Goal: Information Seeking & Learning: Learn about a topic

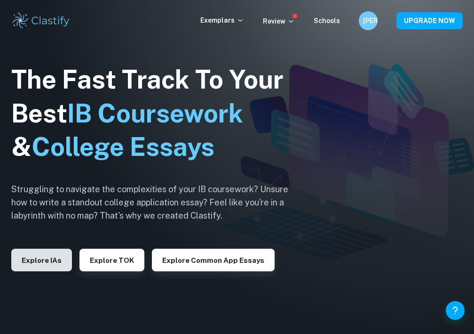
click at [49, 264] on button "Explore IAs" at bounding box center [41, 259] width 61 height 23
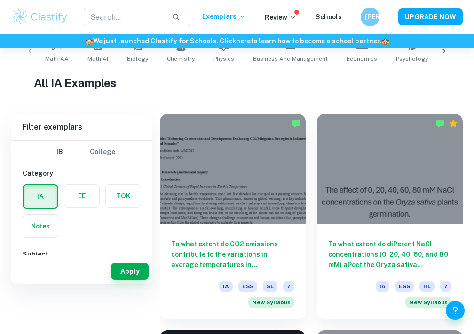
scroll to position [154, 0]
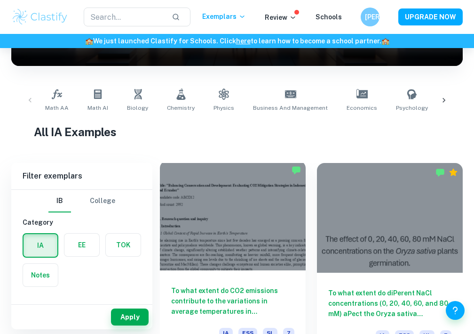
click at [230, 270] on div at bounding box center [233, 215] width 146 height 110
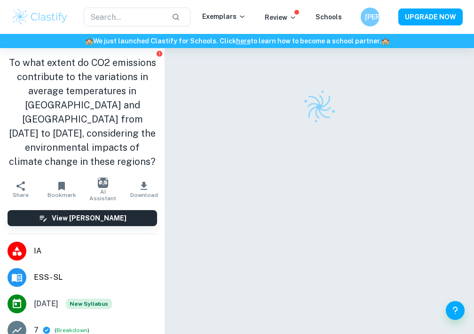
click at [140, 180] on icon "button" at bounding box center [143, 185] width 11 height 11
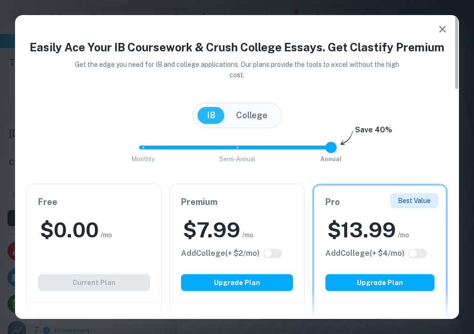
click at [100, 291] on div at bounding box center [237, 303] width 444 height 30
click at [447, 26] on icon "button" at bounding box center [442, 29] width 11 height 11
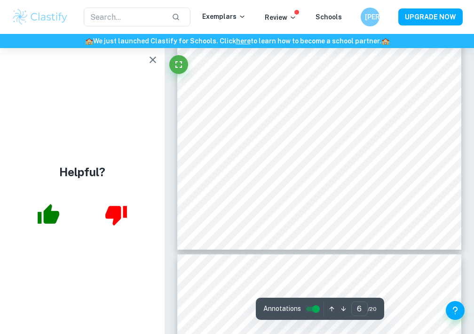
scroll to position [2145, 0]
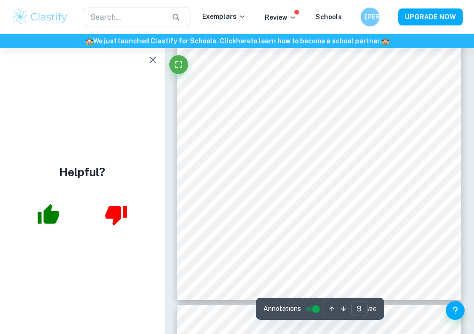
type input "8"
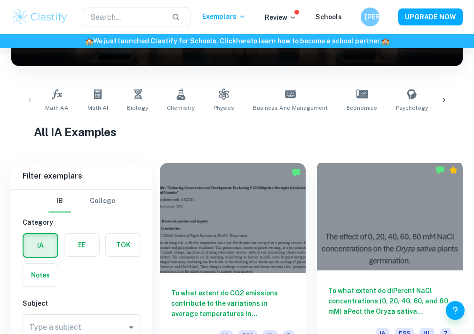
scroll to position [250, 0]
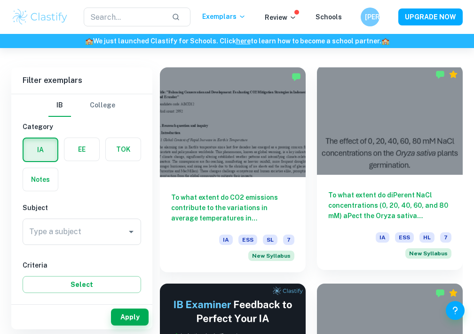
click at [372, 147] on div at bounding box center [390, 120] width 146 height 110
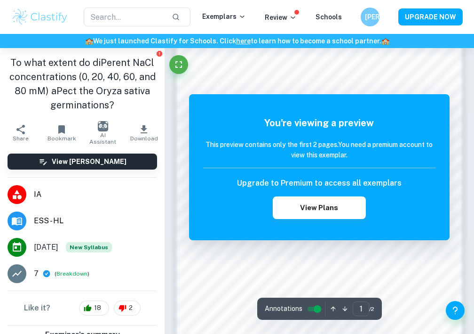
scroll to position [538, 0]
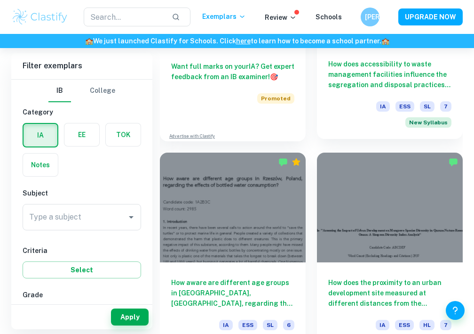
scroll to position [620, 0]
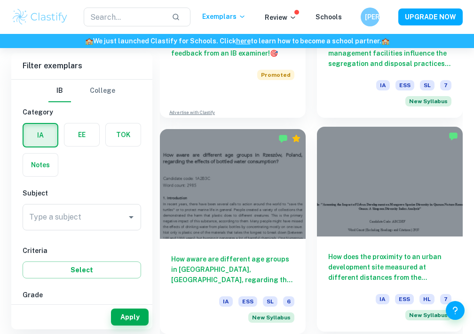
click at [374, 197] on div at bounding box center [390, 182] width 146 height 110
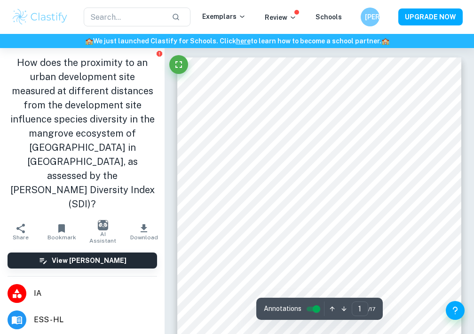
scroll to position [381, 0]
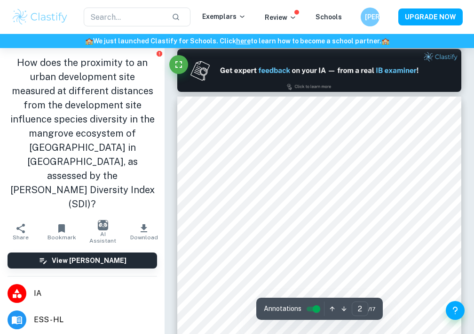
type input "2"
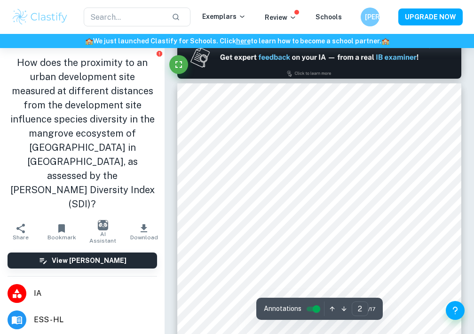
scroll to position [397, 0]
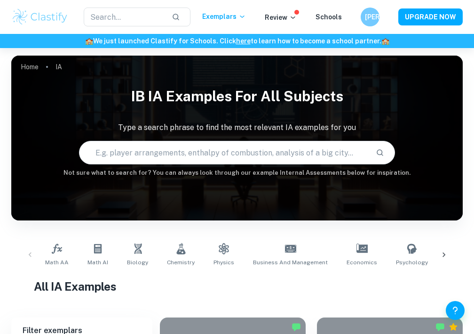
scroll to position [73, 0]
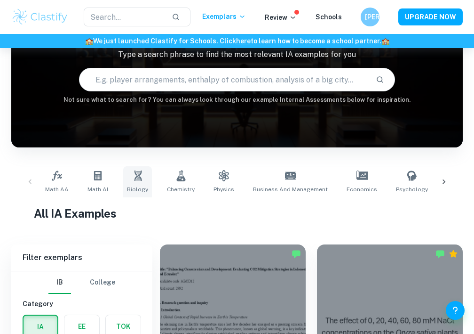
click at [127, 189] on span "Biology" at bounding box center [137, 189] width 21 height 8
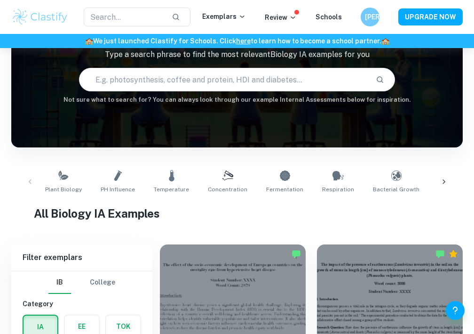
scroll to position [212, 0]
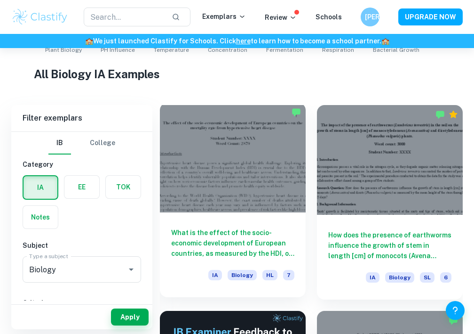
click at [272, 188] on div at bounding box center [233, 158] width 146 height 110
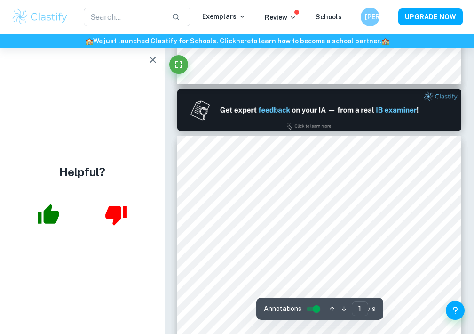
scroll to position [256, 0]
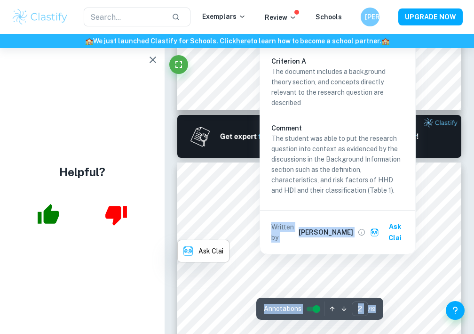
scroll to position [356, 0]
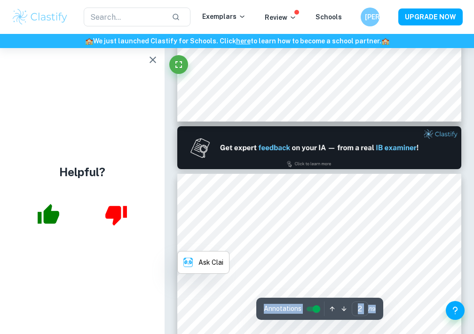
type input "1"
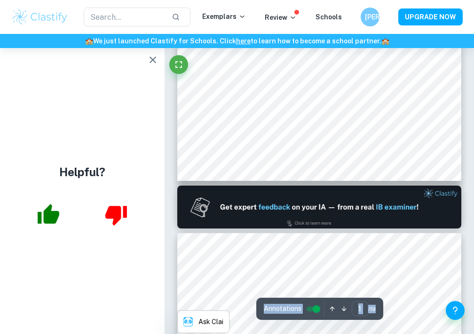
scroll to position [273, 0]
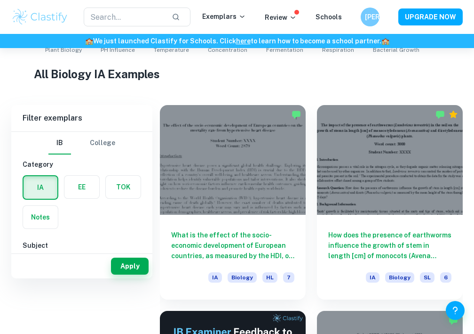
scroll to position [48, 0]
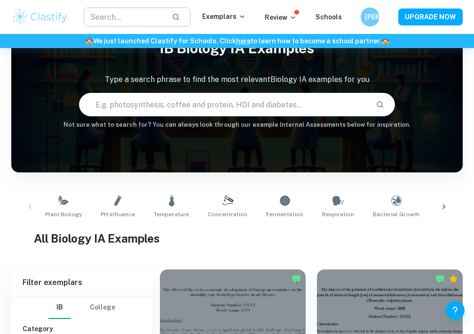
click at [116, 15] on input "text" at bounding box center [124, 17] width 80 height 19
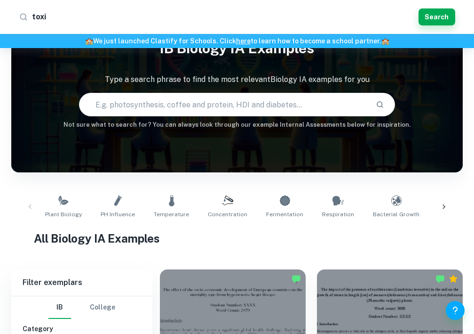
type input "toxic"
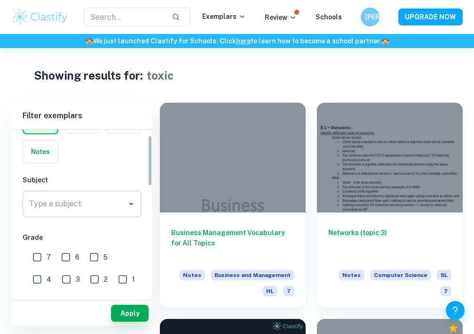
scroll to position [85, 0]
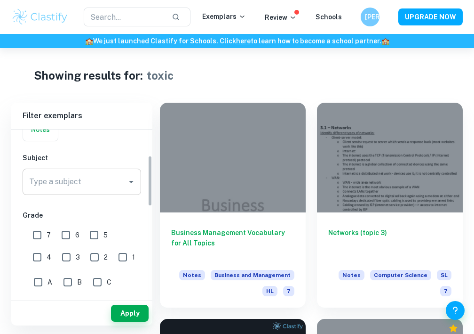
click at [71, 190] on input "Type a subject" at bounding box center [75, 182] width 96 height 18
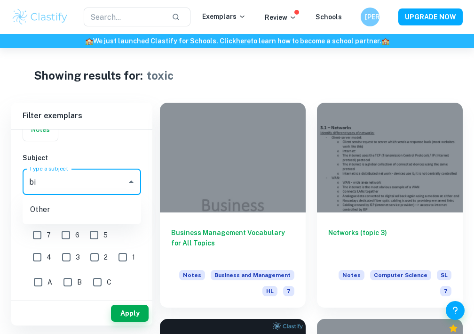
type input "b"
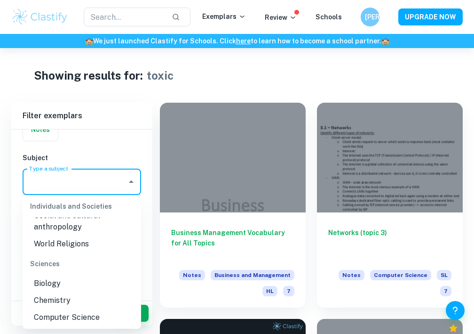
scroll to position [1160, 0]
click at [54, 274] on li "Biology" at bounding box center [82, 282] width 119 height 17
type input "Biology"
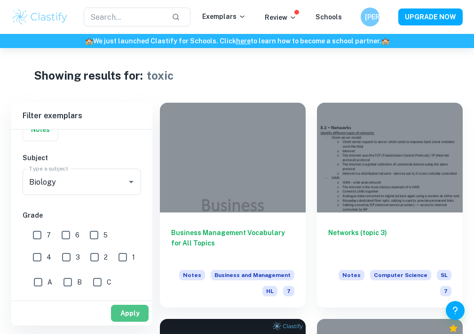
click at [125, 304] on button "Apply" at bounding box center [130, 312] width 38 height 17
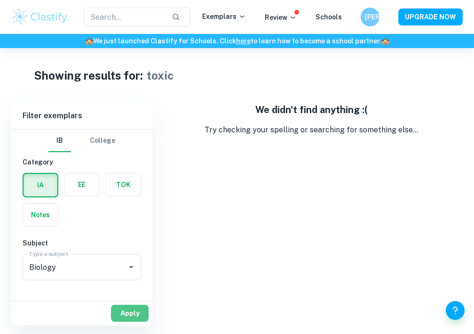
click at [131, 308] on button "Apply" at bounding box center [130, 312] width 38 height 17
click at [36, 26] on div "​ Exemplars Review Schools JO UPGRADE NOW" at bounding box center [237, 17] width 474 height 34
click at [122, 19] on input "text" at bounding box center [124, 17] width 80 height 19
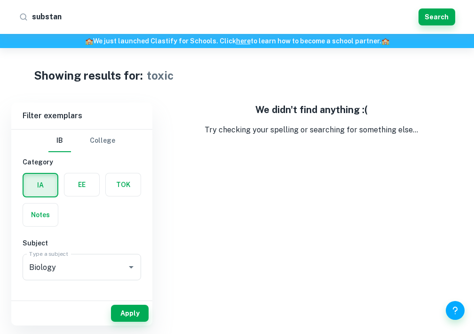
type input "substanc"
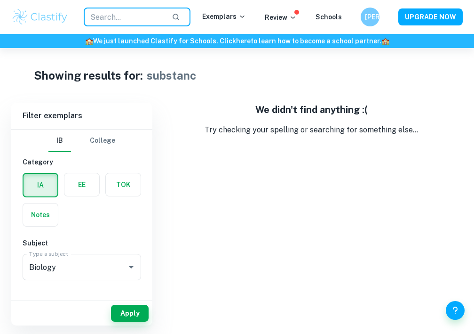
click at [122, 19] on input "text" at bounding box center [124, 17] width 80 height 19
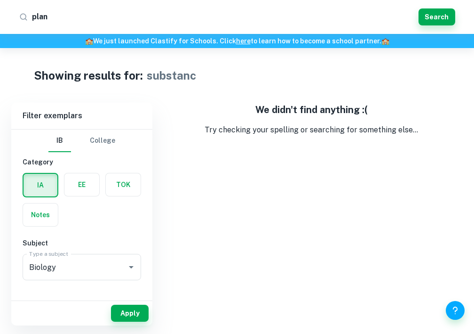
type input "plant"
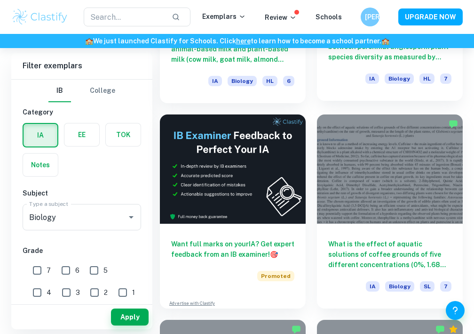
scroll to position [258, 0]
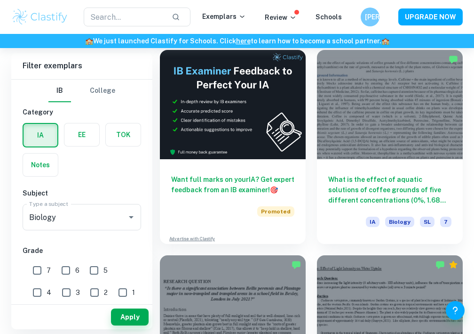
click at [357, 118] on div at bounding box center [390, 105] width 146 height 110
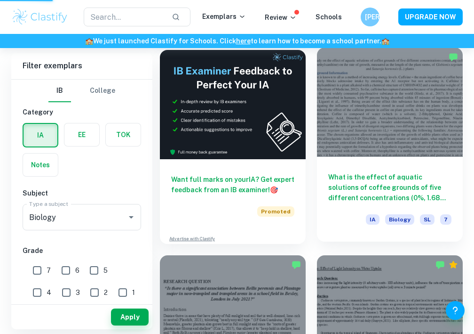
click at [362, 115] on div at bounding box center [390, 103] width 146 height 110
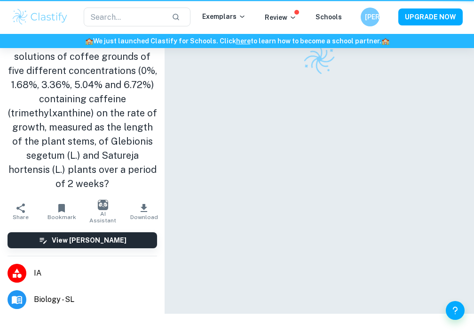
click at [362, 75] on div at bounding box center [319, 58] width 285 height 33
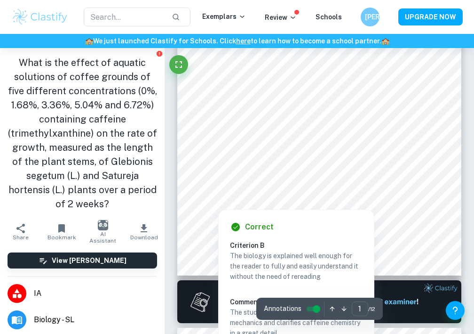
scroll to position [155, 0]
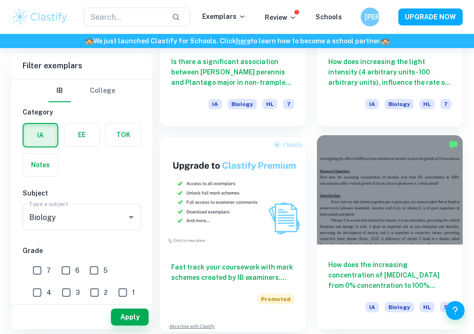
scroll to position [583, 0]
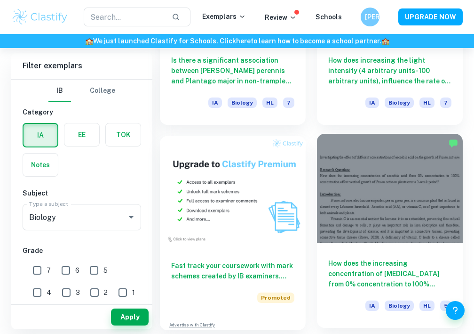
click at [330, 226] on div at bounding box center [390, 189] width 146 height 110
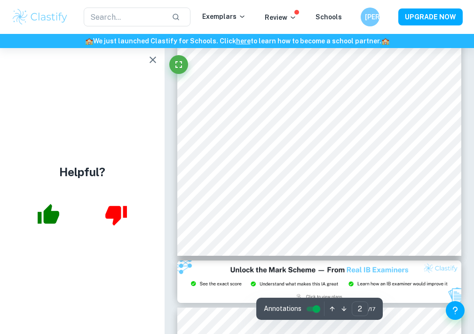
scroll to position [590, 0]
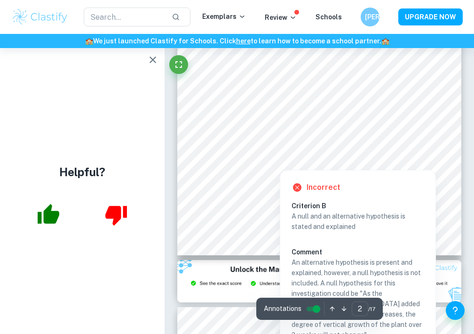
click at [298, 165] on div "Incorrect Criterion B A null and an alternative hypothesis is stated and explai…" at bounding box center [358, 281] width 156 height 233
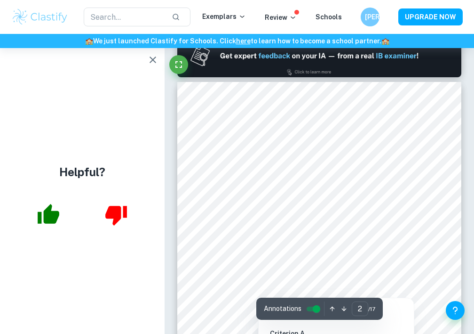
type input "1"
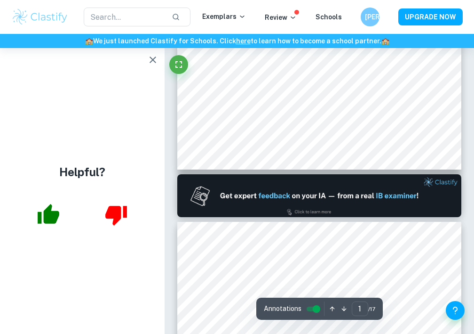
scroll to position [233, 0]
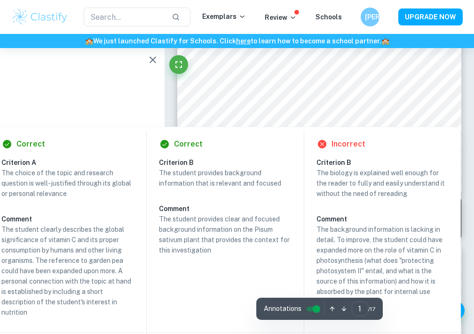
click at [278, 111] on div at bounding box center [319, 110] width 217 height 13
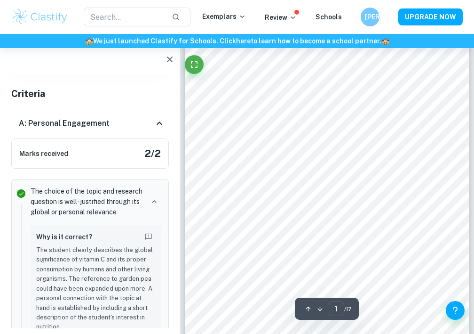
scroll to position [74, 0]
